Goal: Information Seeking & Learning: Compare options

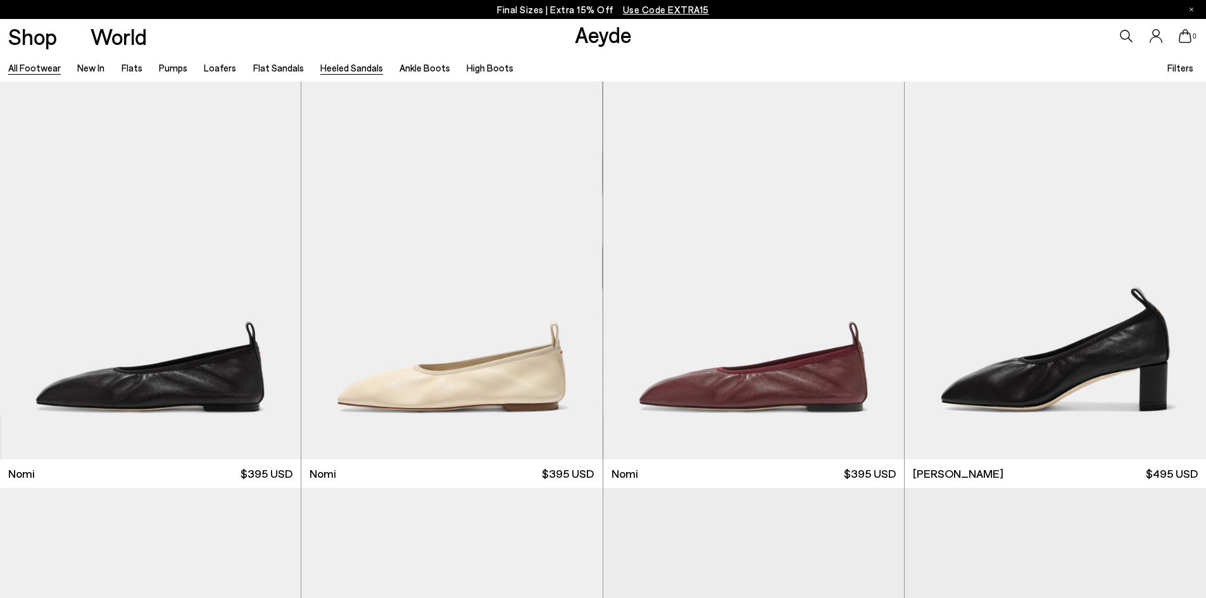
click at [346, 66] on link "Heeled Sandals" at bounding box center [351, 67] width 63 height 11
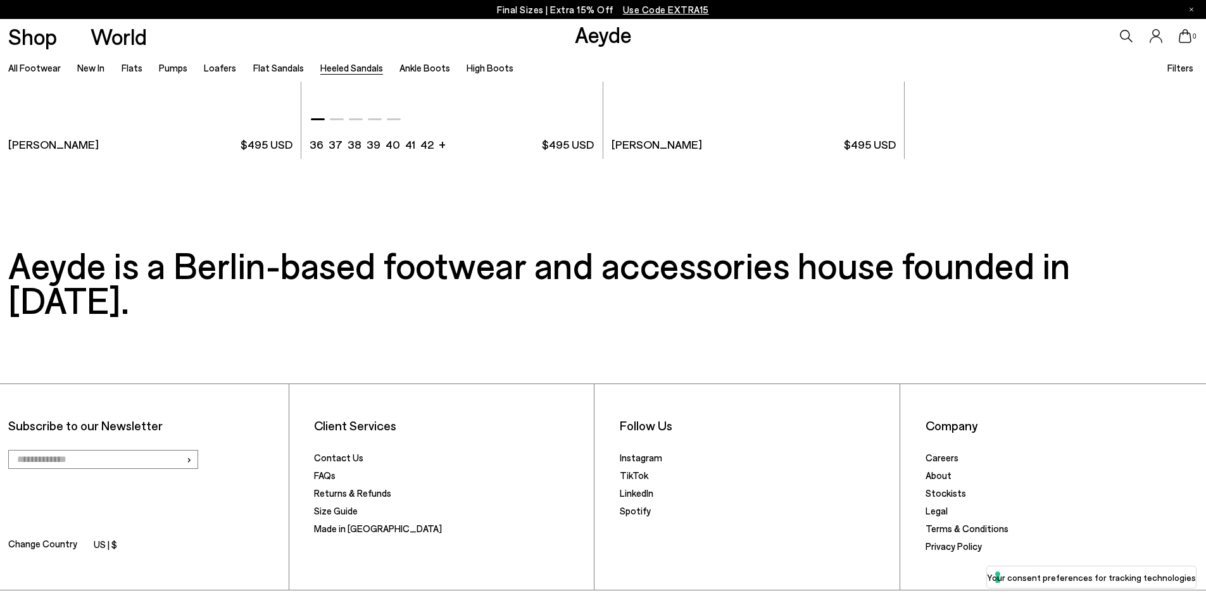
scroll to position [3608, 0]
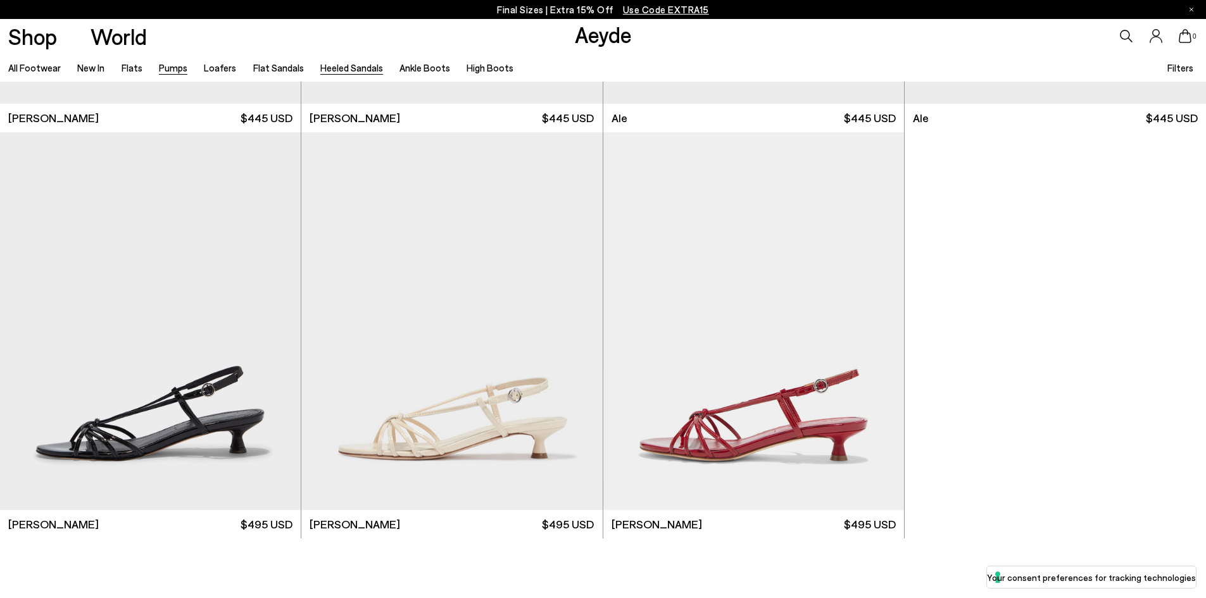
click at [165, 66] on link "Pumps" at bounding box center [173, 67] width 28 height 11
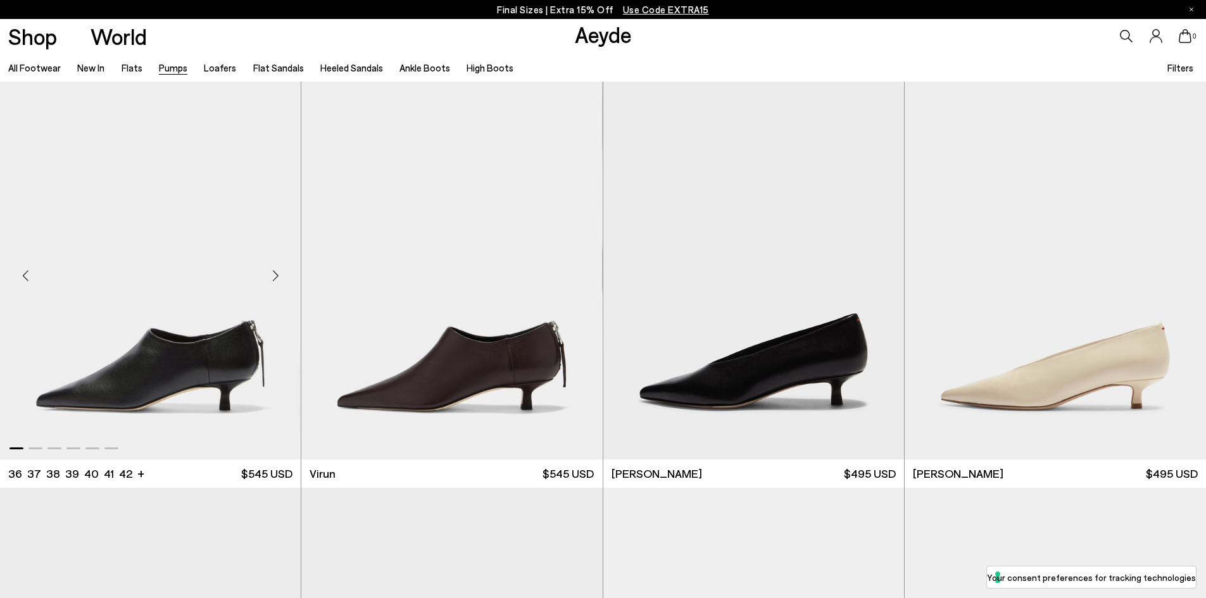
click at [282, 278] on div "Next slide" at bounding box center [275, 276] width 38 height 38
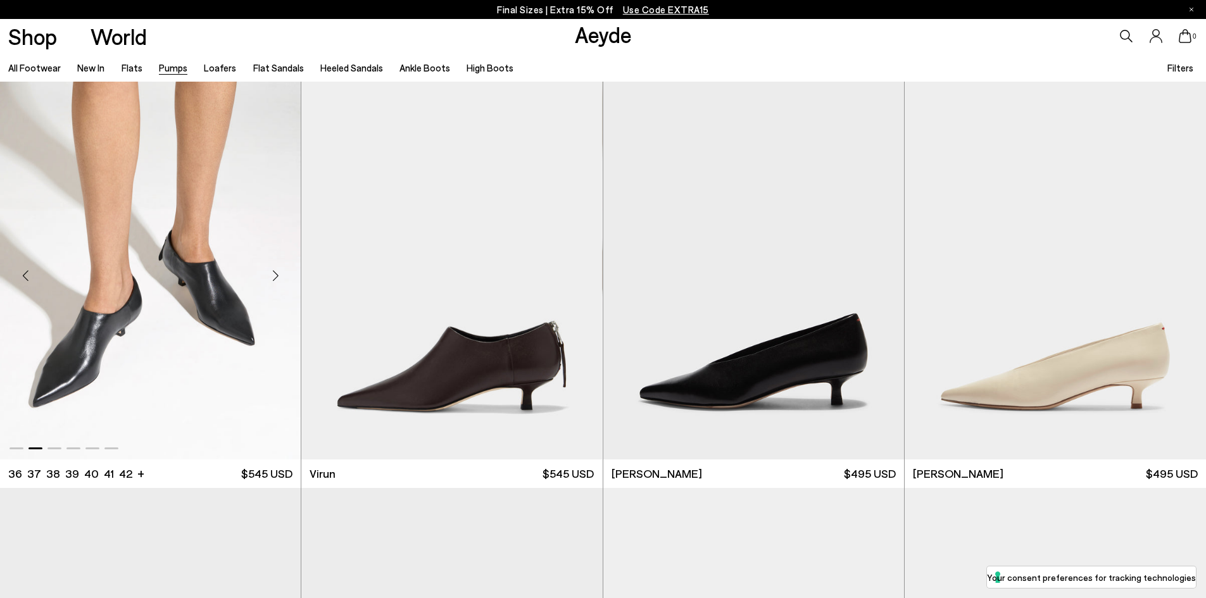
click at [275, 280] on div "Next slide" at bounding box center [275, 276] width 38 height 38
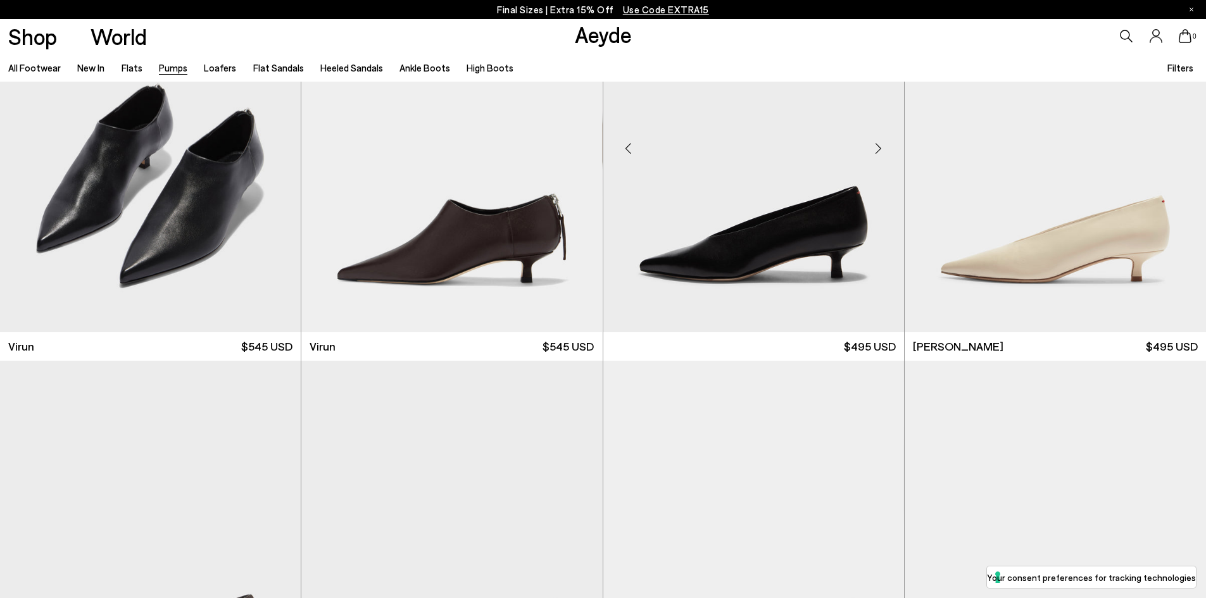
scroll to position [127, 0]
click at [878, 145] on div "Next slide" at bounding box center [879, 149] width 38 height 38
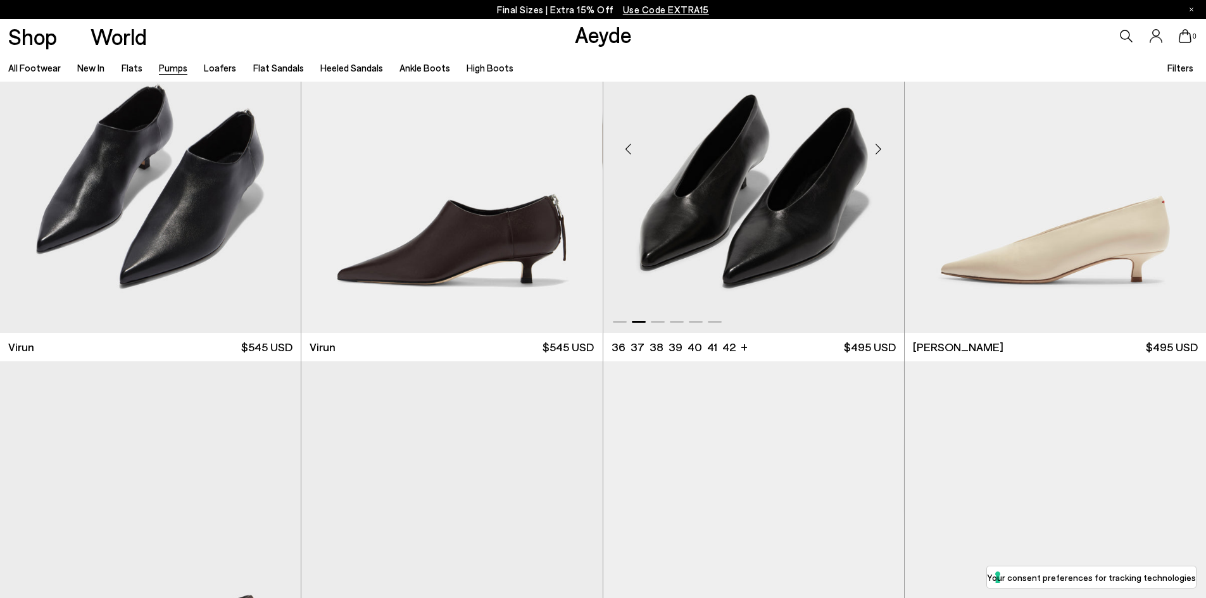
click at [878, 145] on div "Next slide" at bounding box center [879, 149] width 38 height 38
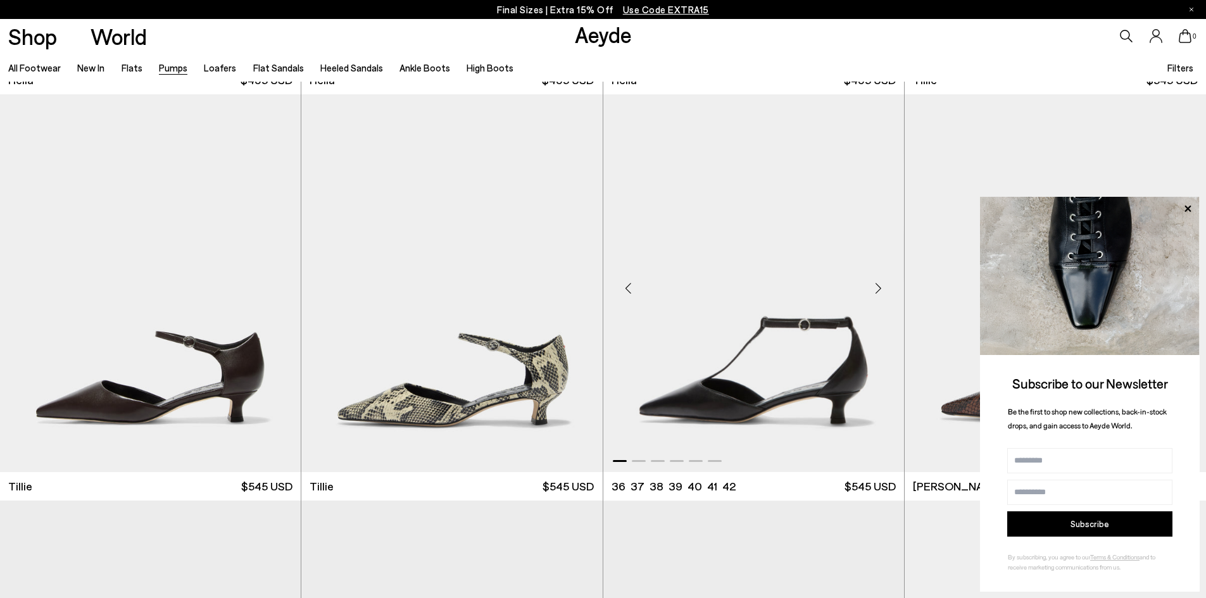
scroll to position [1266, 0]
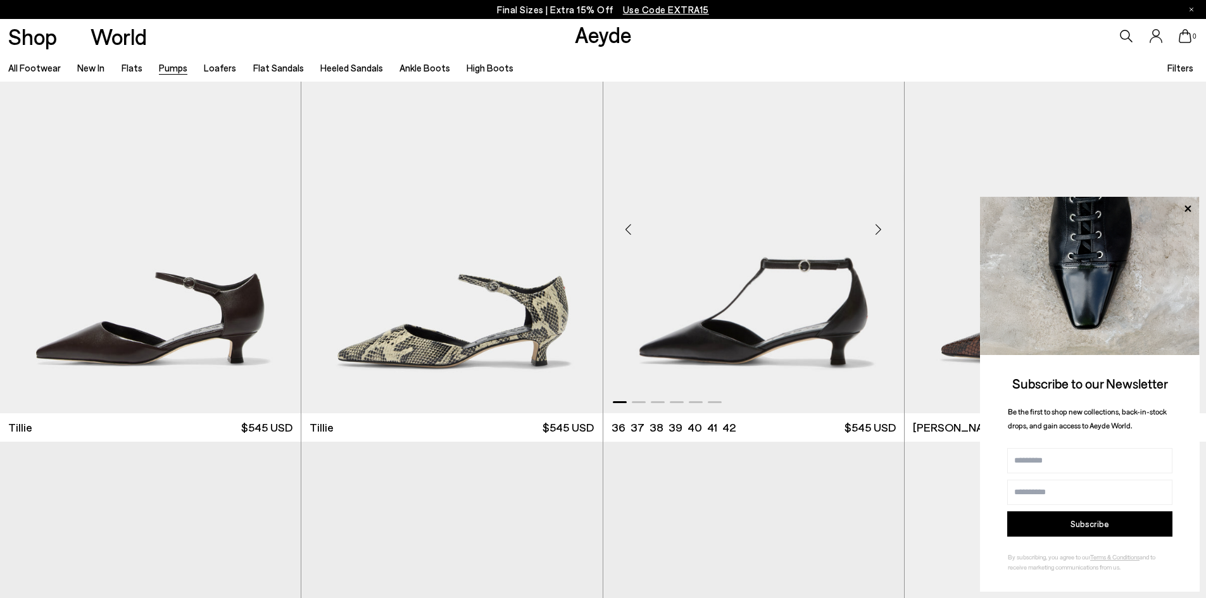
click at [874, 237] on div "Next slide" at bounding box center [879, 229] width 38 height 38
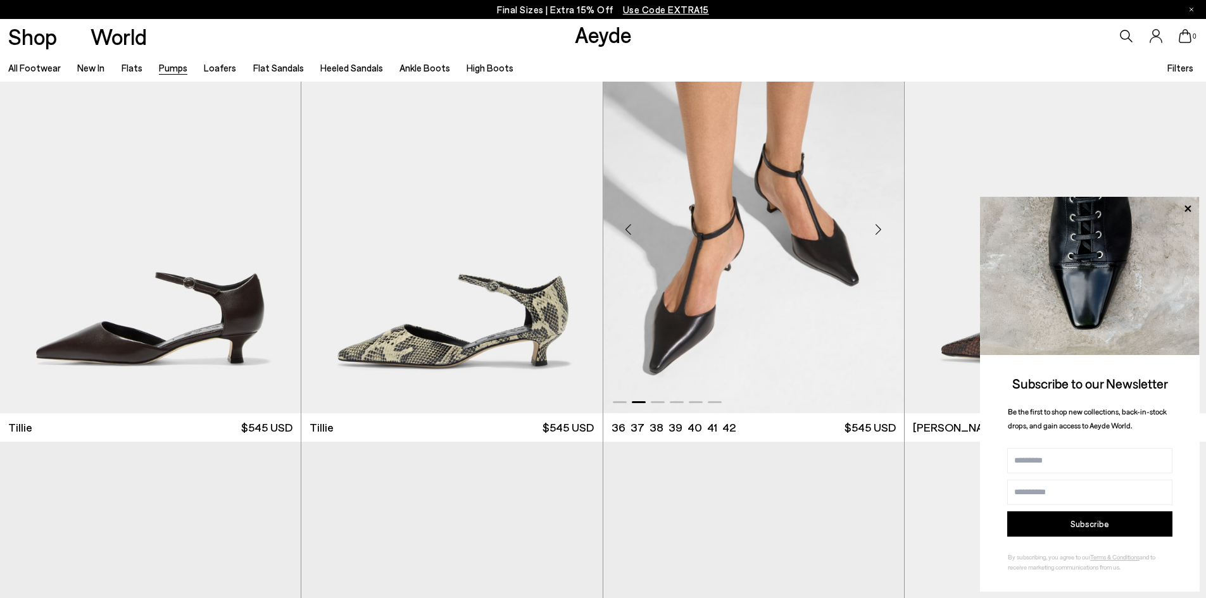
click at [874, 237] on div "Next slide" at bounding box center [879, 229] width 38 height 38
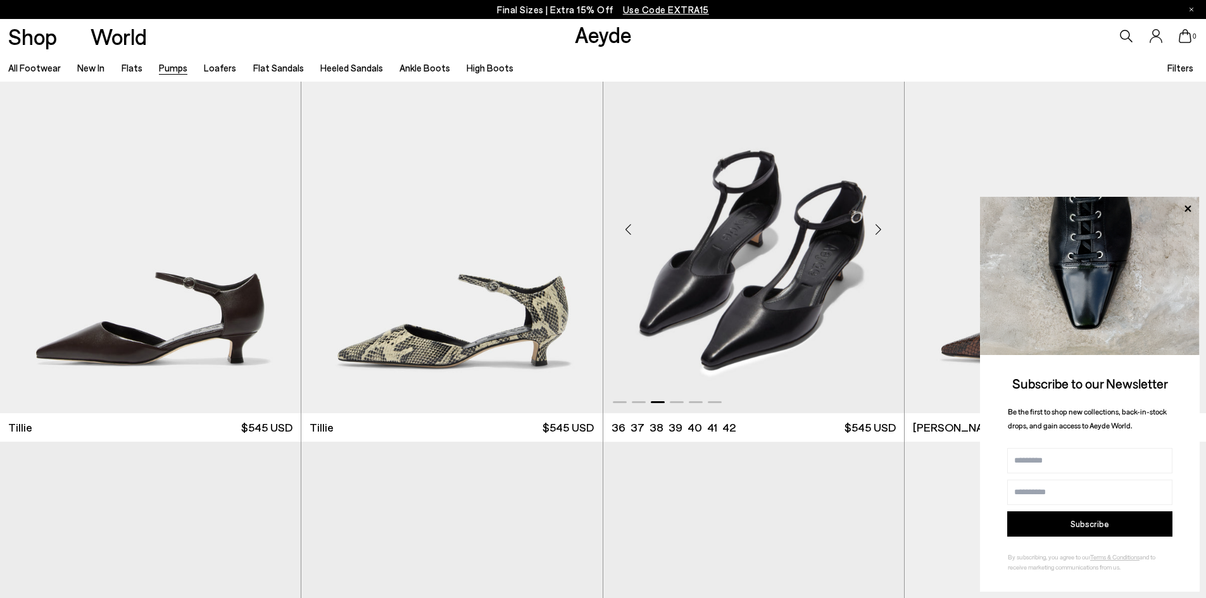
click at [874, 237] on div "Next slide" at bounding box center [879, 229] width 38 height 38
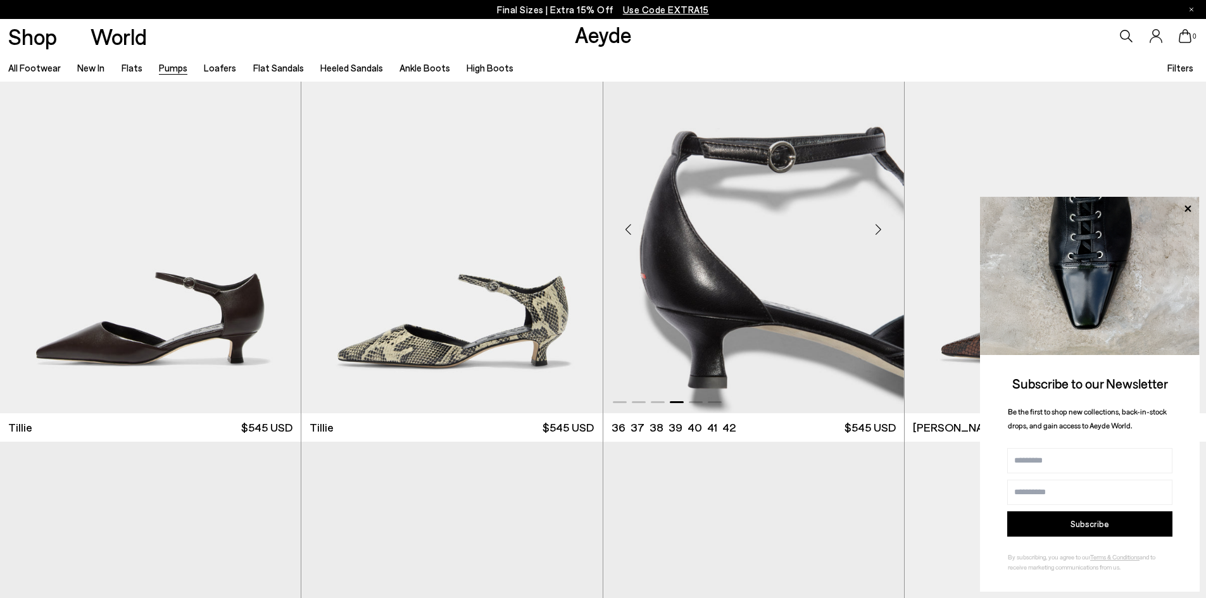
click at [874, 237] on div "Next slide" at bounding box center [879, 229] width 38 height 38
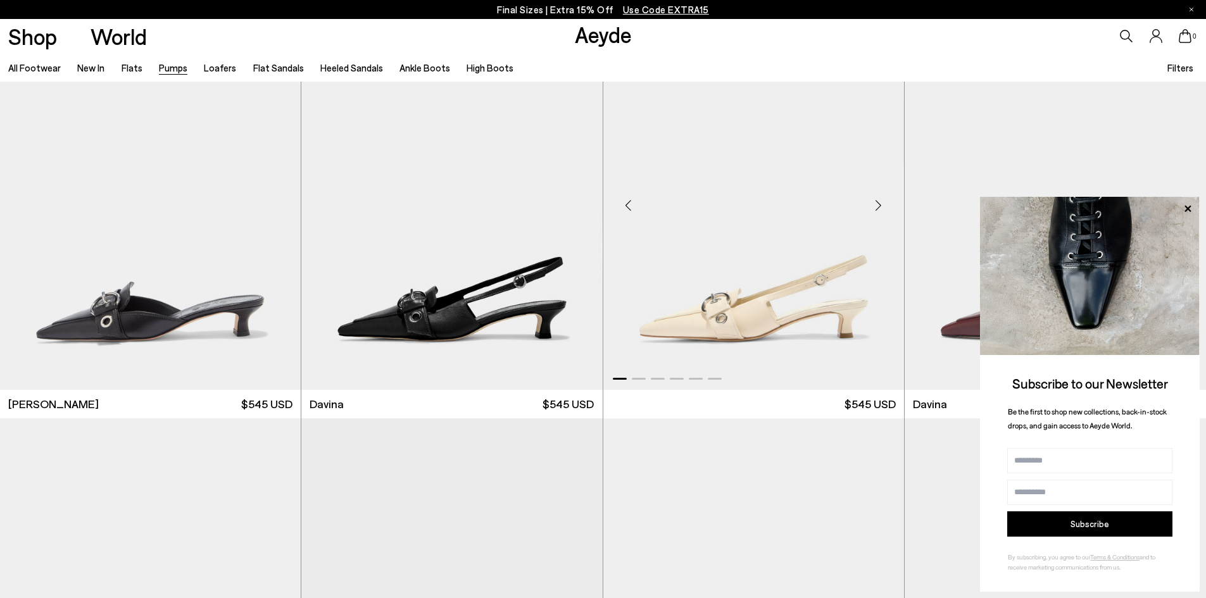
scroll to position [3355, 0]
